Goal: Navigation & Orientation: Find specific page/section

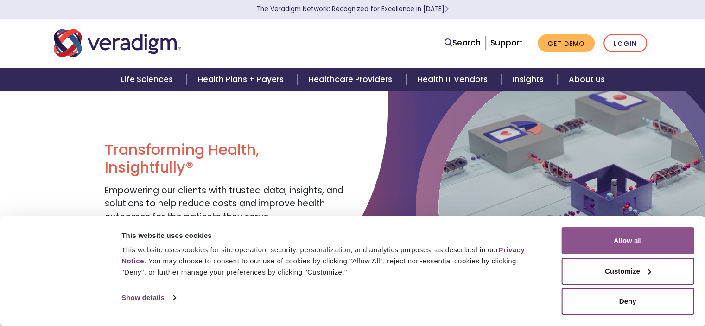
click at [643, 241] on button "Allow all" at bounding box center [627, 240] width 133 height 27
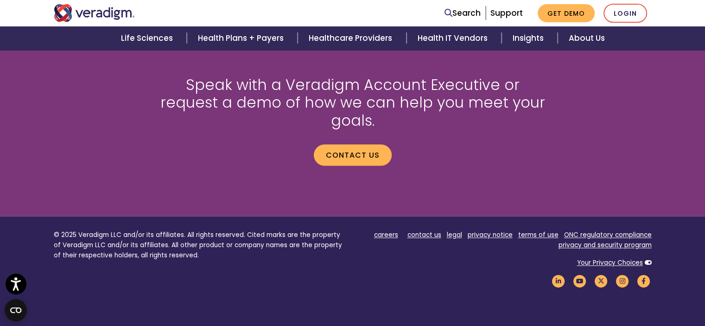
scroll to position [1329, 0]
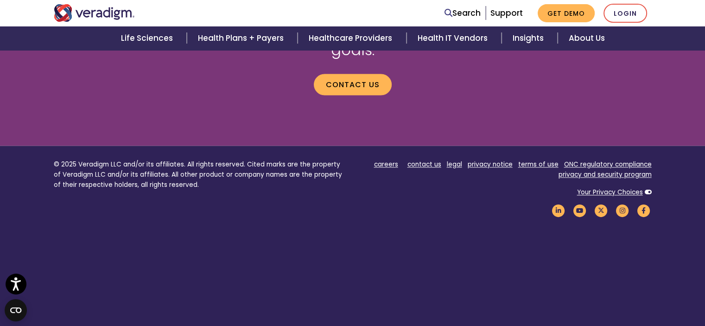
click at [399, 254] on footer "© 2025 Veradigm LLC and/or its affiliates. All rights reserved. Cited marks are…" at bounding box center [352, 243] width 705 height 195
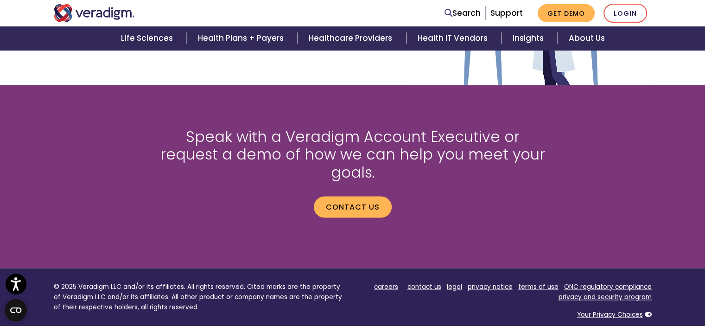
scroll to position [1190, 0]
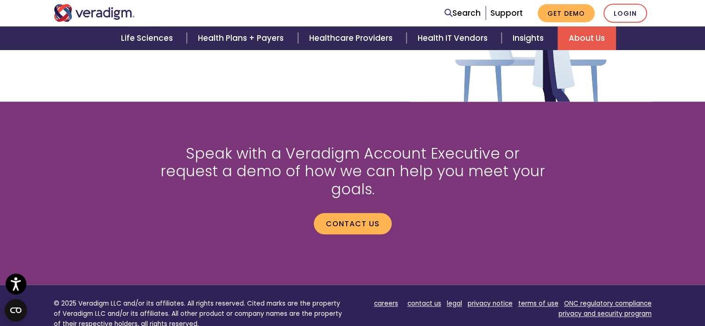
click at [584, 38] on link "About Us" at bounding box center [587, 38] width 58 height 24
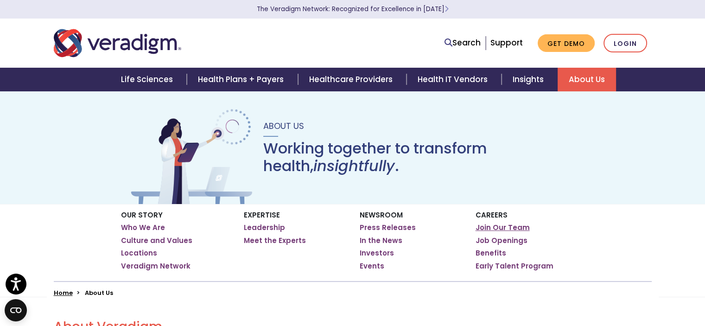
click at [510, 227] on link "Join Our Team" at bounding box center [503, 227] width 54 height 9
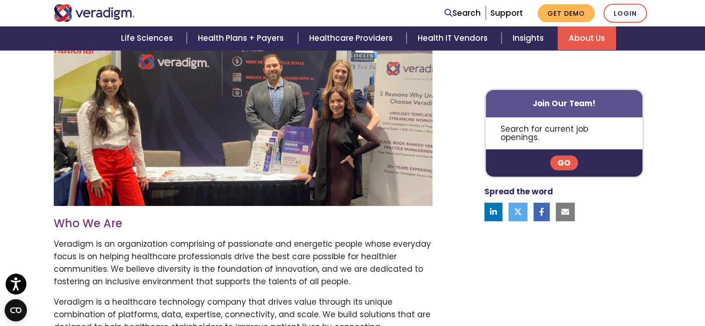
scroll to position [324, 0]
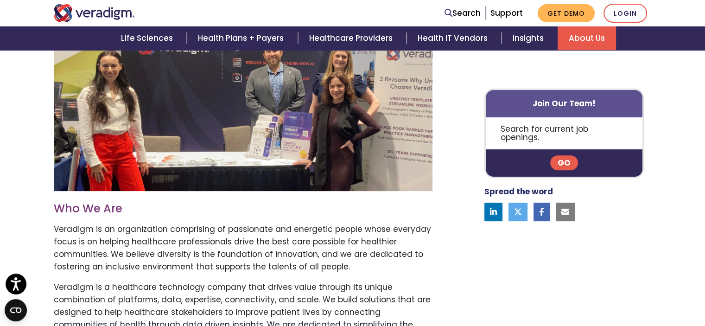
click at [560, 129] on p "Search for current job openings." at bounding box center [564, 133] width 157 height 32
click at [565, 156] on link "Go" at bounding box center [564, 163] width 28 height 15
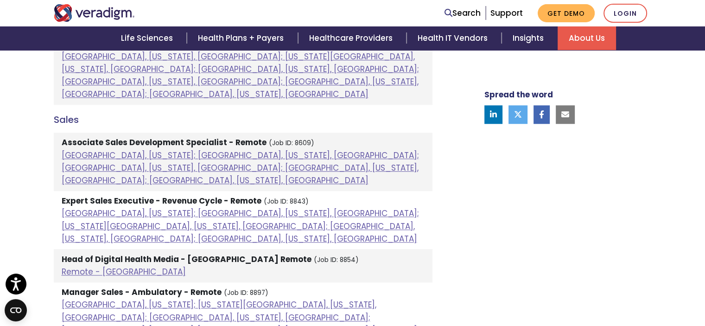
scroll to position [742, 0]
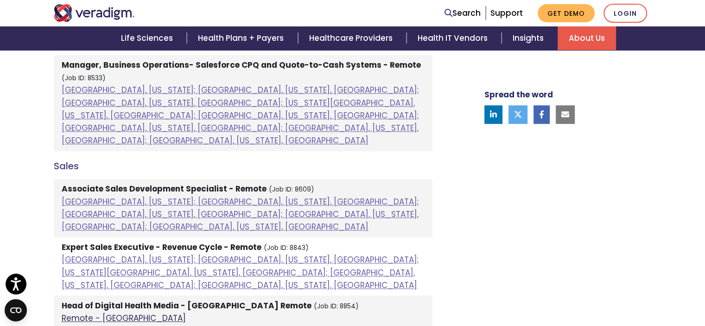
click at [84, 312] on link "Remote - US" at bounding box center [124, 317] width 124 height 11
